Goal: Browse casually: Explore the website without a specific task or goal

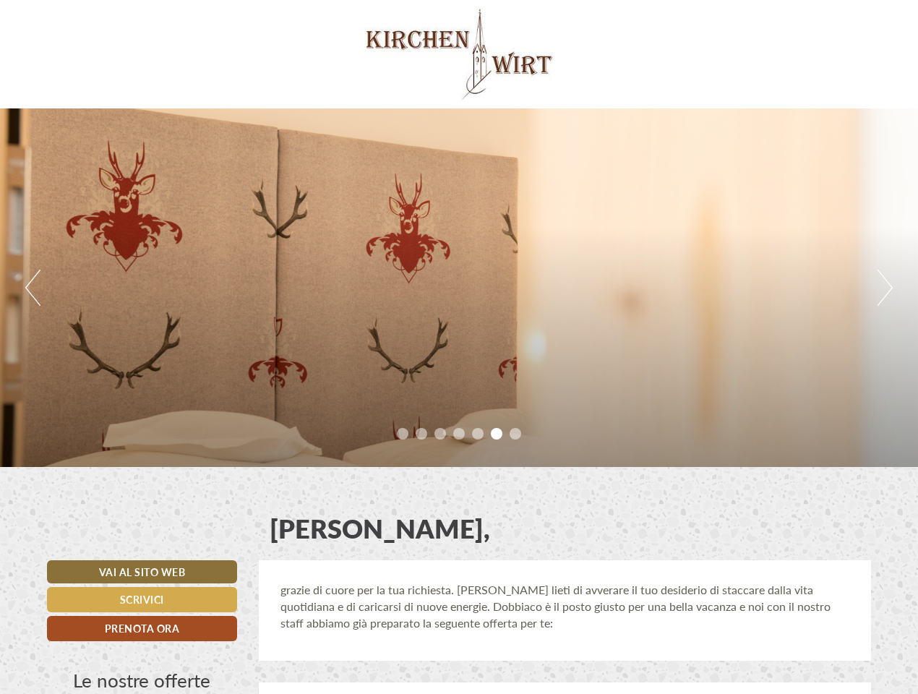
click at [459, 347] on div "Previous Next 1 2 3 4 5 6 7" at bounding box center [459, 287] width 918 height 358
click at [33, 288] on button "Previous" at bounding box center [32, 288] width 15 height 36
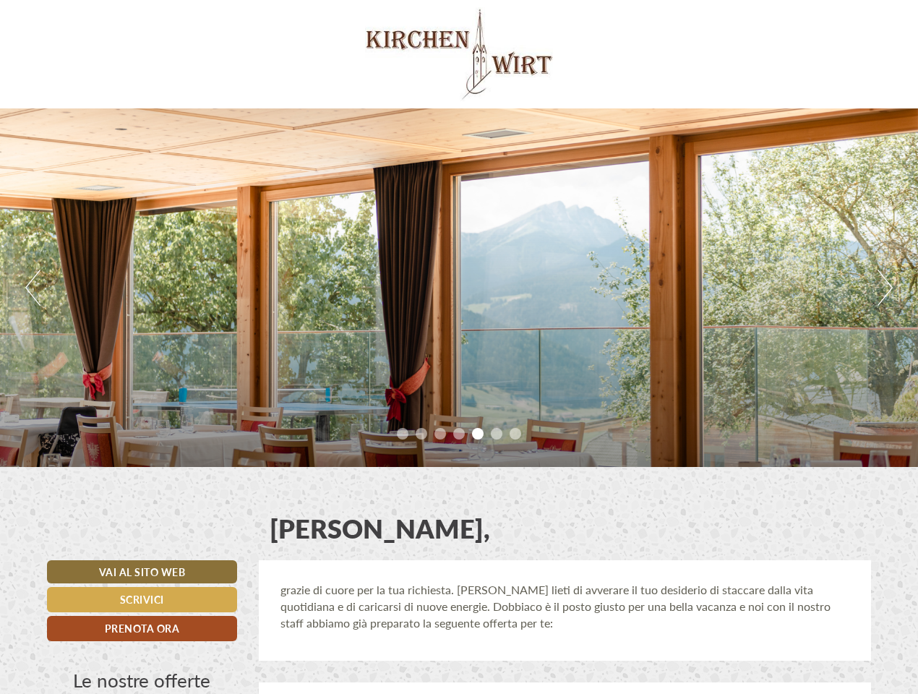
click at [459, 288] on div "Previous Next 1 2 3 4 5 6 7" at bounding box center [459, 287] width 918 height 358
click at [885, 288] on button "Next" at bounding box center [884, 288] width 15 height 36
click at [403, 434] on li "1" at bounding box center [403, 434] width 12 height 12
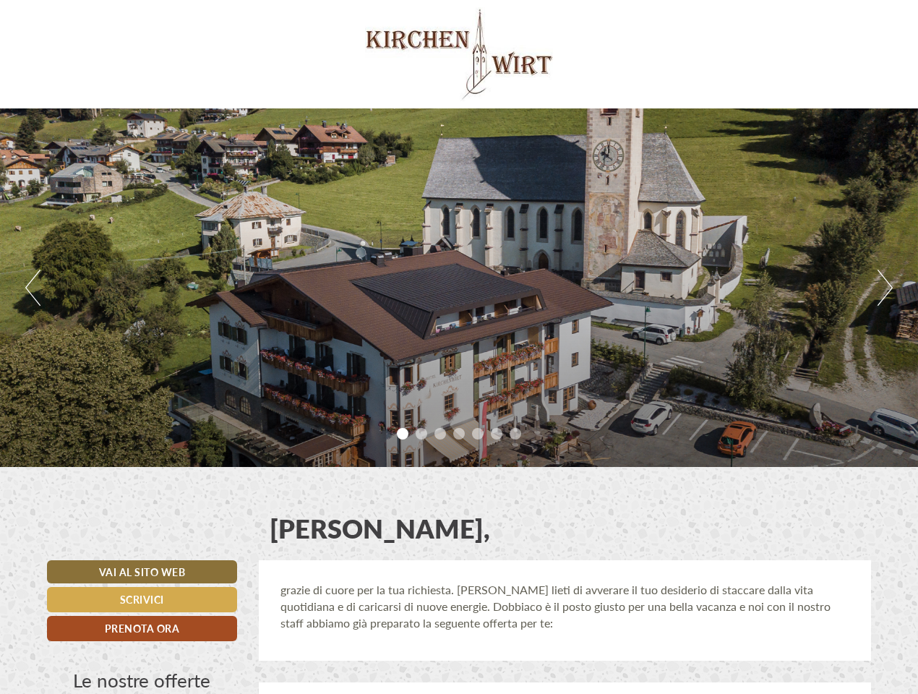
click at [421, 434] on li "2" at bounding box center [422, 434] width 12 height 12
click at [440, 434] on li "3" at bounding box center [440, 434] width 12 height 12
click at [459, 434] on li "4" at bounding box center [459, 434] width 12 height 12
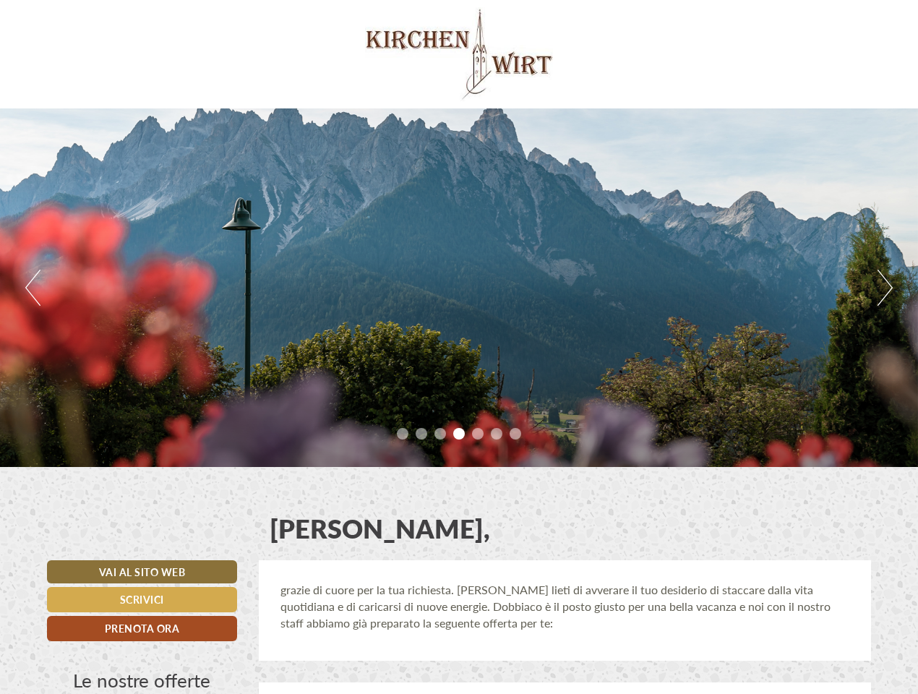
click at [478, 434] on li "5" at bounding box center [478, 434] width 12 height 12
click at [497, 434] on li "6" at bounding box center [497, 434] width 12 height 12
